Goal: Information Seeking & Learning: Learn about a topic

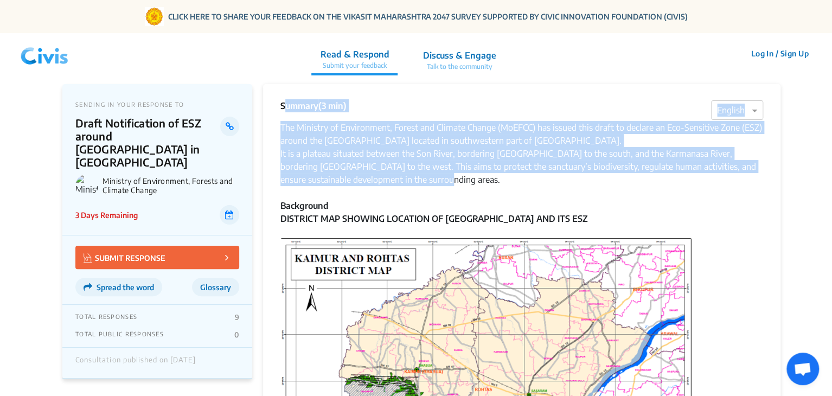
drag, startPoint x: 278, startPoint y: 105, endPoint x: 563, endPoint y: 185, distance: 296.2
click at [563, 185] on div "It is a plateau situated between the Son River, bordering [GEOGRAPHIC_DATA] to …" at bounding box center [521, 166] width 482 height 39
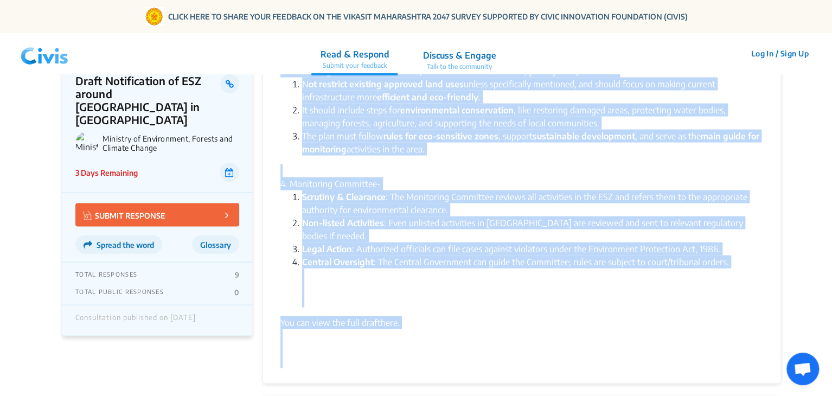
scroll to position [1079, 0]
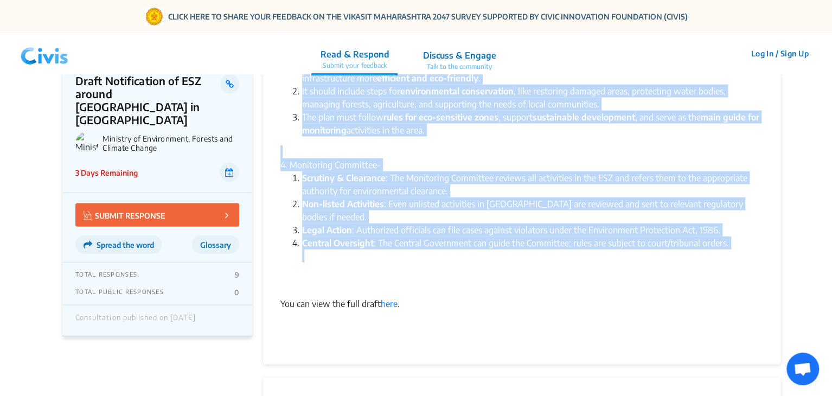
drag, startPoint x: 280, startPoint y: 108, endPoint x: 418, endPoint y: 256, distance: 202.5
copy div "Loremip (5 dol) × Sitamet Con Adipisci el Seddoeiusmo, Tempor inc Utlabor Etdol…"
click at [356, 123] on li "The plan must follow rules for eco-sensitive zones , support sustainable develo…" at bounding box center [532, 124] width 461 height 26
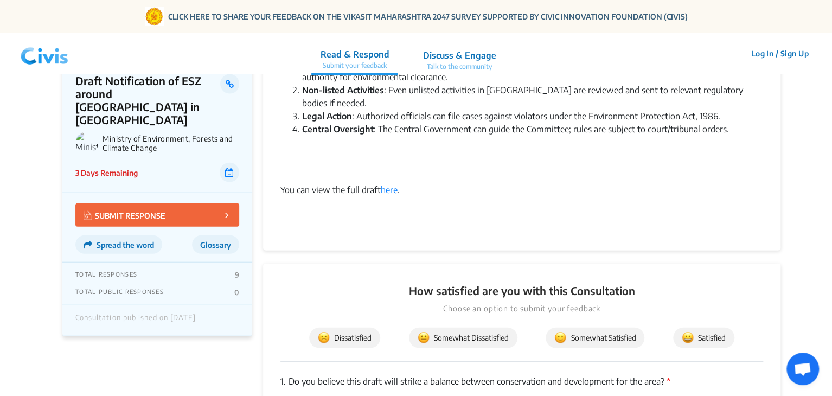
scroll to position [1207, 0]
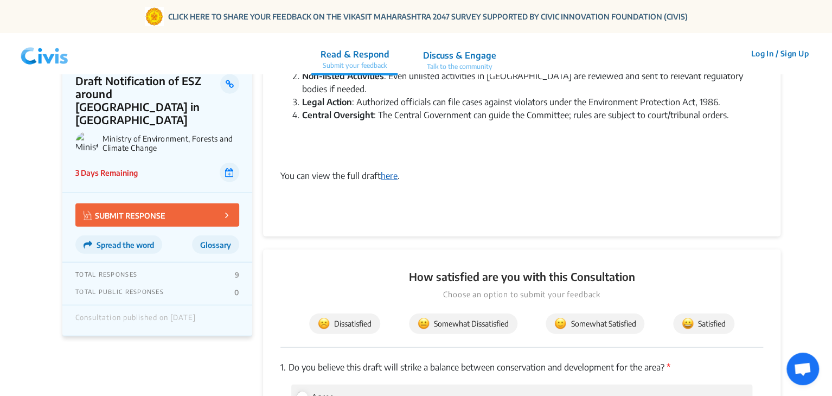
click at [391, 170] on link "here" at bounding box center [389, 175] width 17 height 11
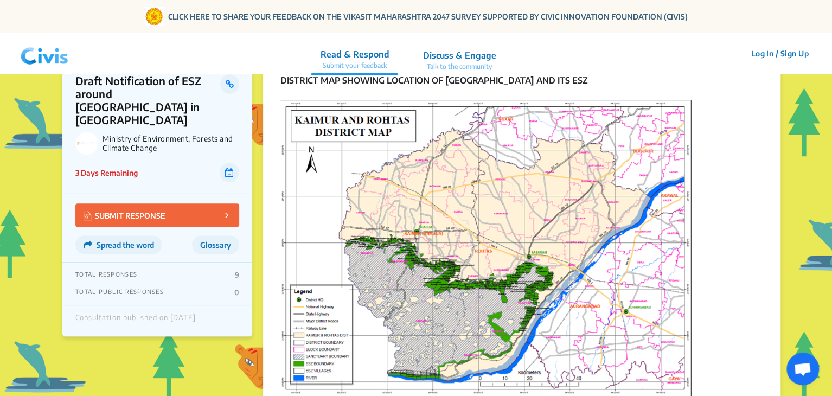
scroll to position [139, 0]
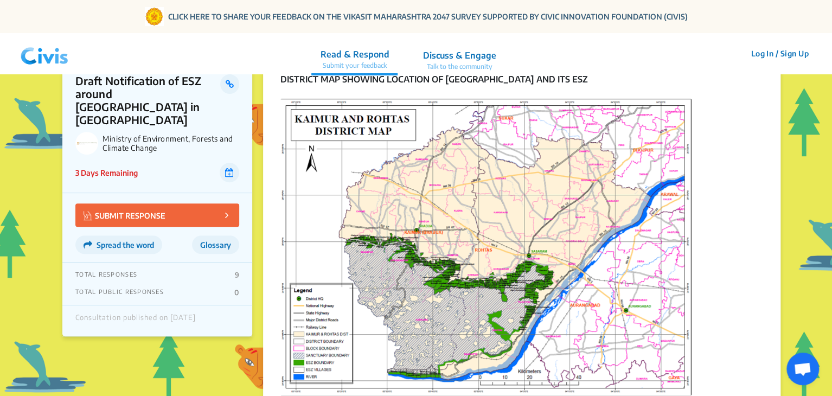
click at [494, 165] on img at bounding box center [485, 247] width 411 height 297
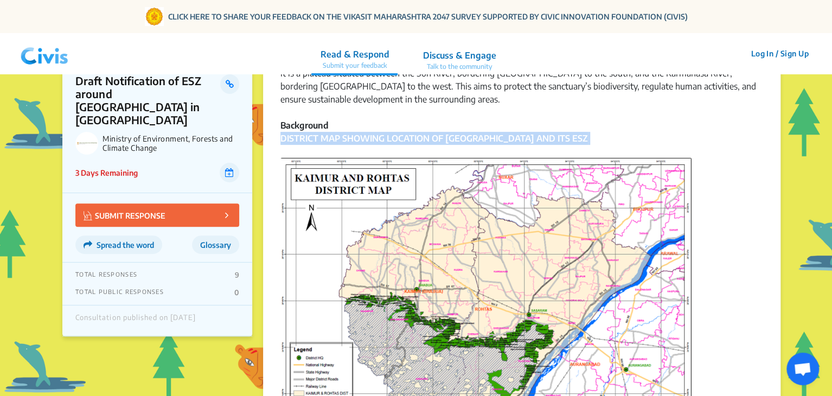
drag, startPoint x: 280, startPoint y: 137, endPoint x: 631, endPoint y: 145, distance: 350.8
click at [631, 145] on div "DISTRICT MAP SHOWING LOCATION OF KAIMUR WILDLIFE SANCTUARY AND ITS ESZ Map" at bounding box center [521, 317] width 482 height 370
copy strong "DISTRICT MAP SHOWING LOCATION OF [GEOGRAPHIC_DATA] AND ITS ESZ"
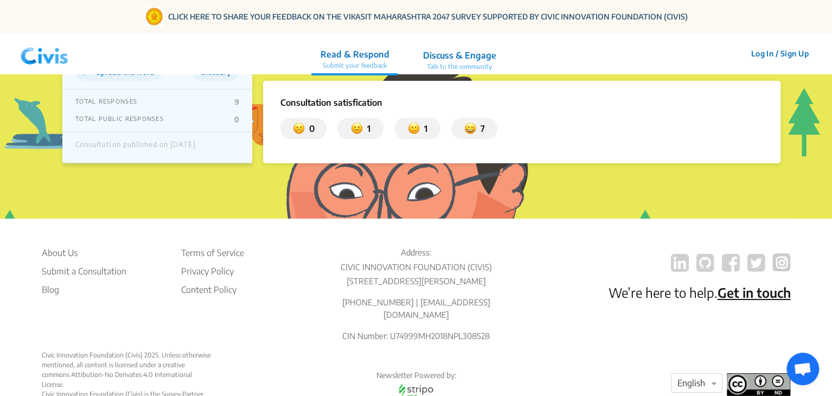
scroll to position [1947, 0]
